Goal: Check status

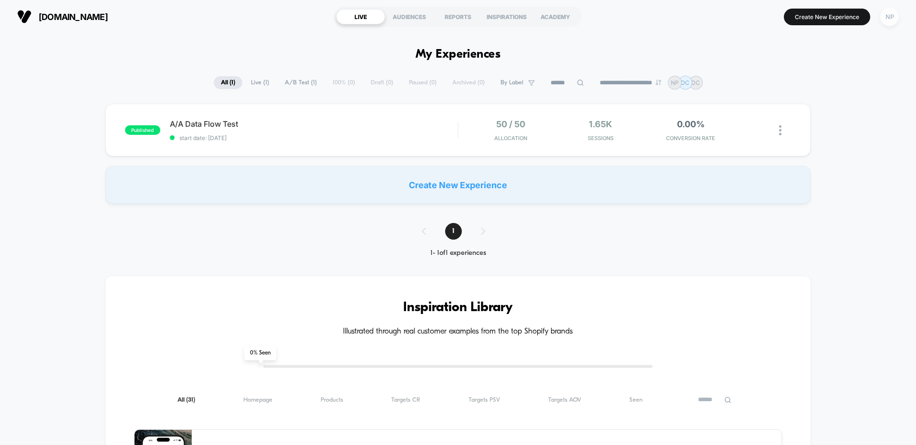
click at [889, 22] on div "NP" at bounding box center [889, 17] width 19 height 19
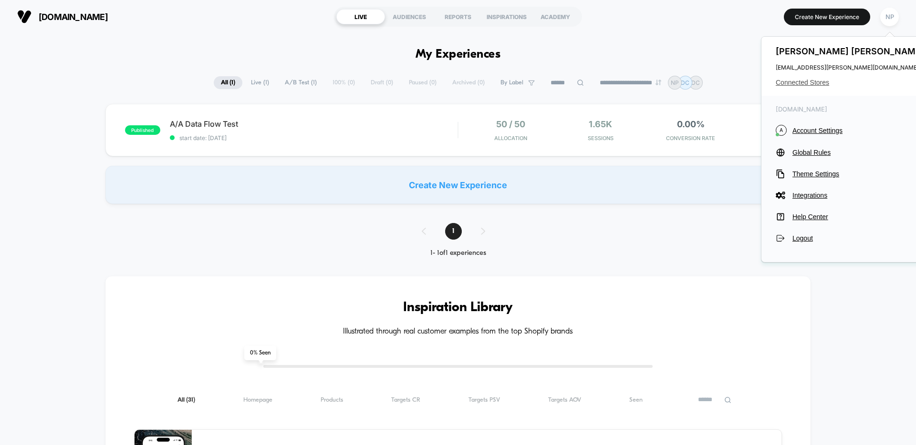
click at [790, 81] on span "Connected Stores" at bounding box center [850, 83] width 151 height 8
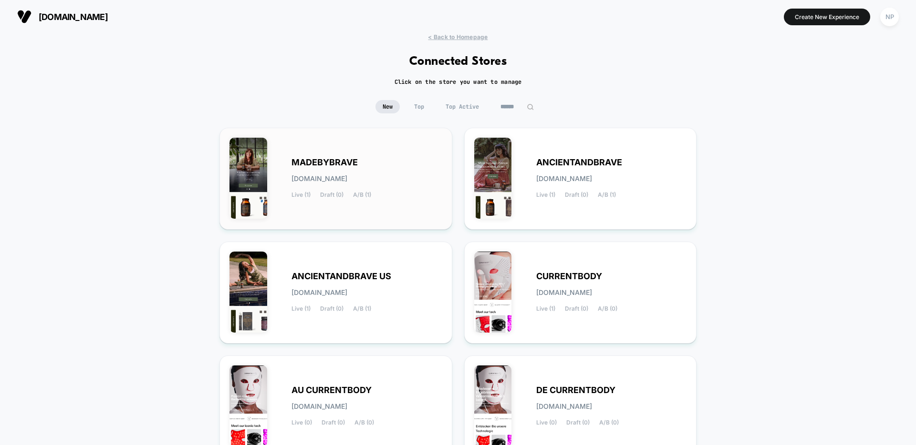
click at [372, 154] on div "MADEBYBRAVE [DOMAIN_NAME] Live (1) Draft (0) A/B (1)" at bounding box center [335, 179] width 213 height 82
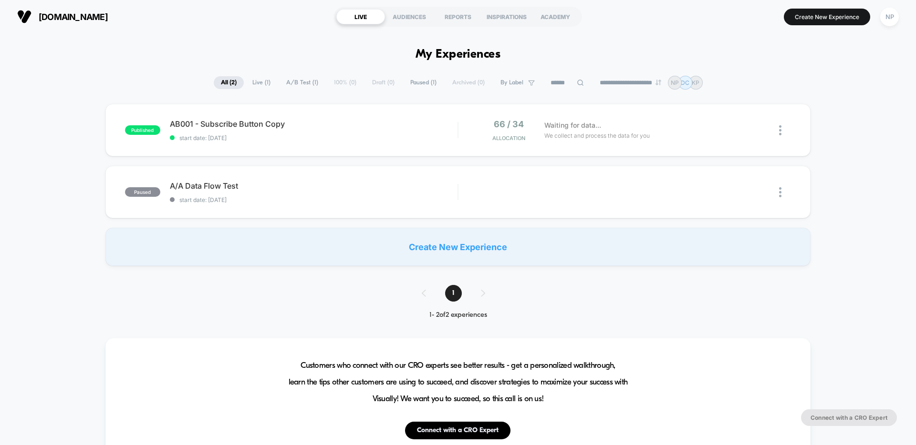
click at [93, 85] on div "**********" at bounding box center [458, 83] width 916 height 14
